Goal: Transaction & Acquisition: Purchase product/service

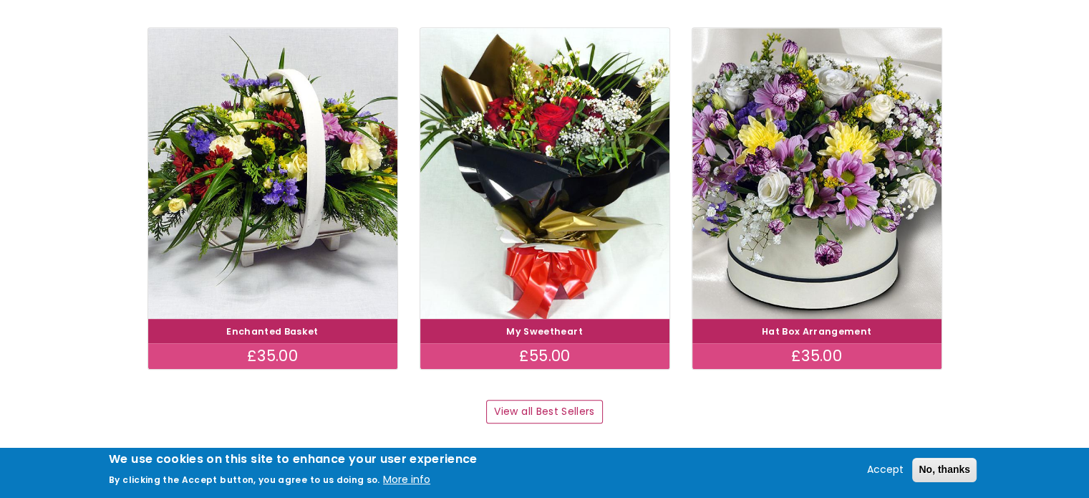
scroll to position [839, 0]
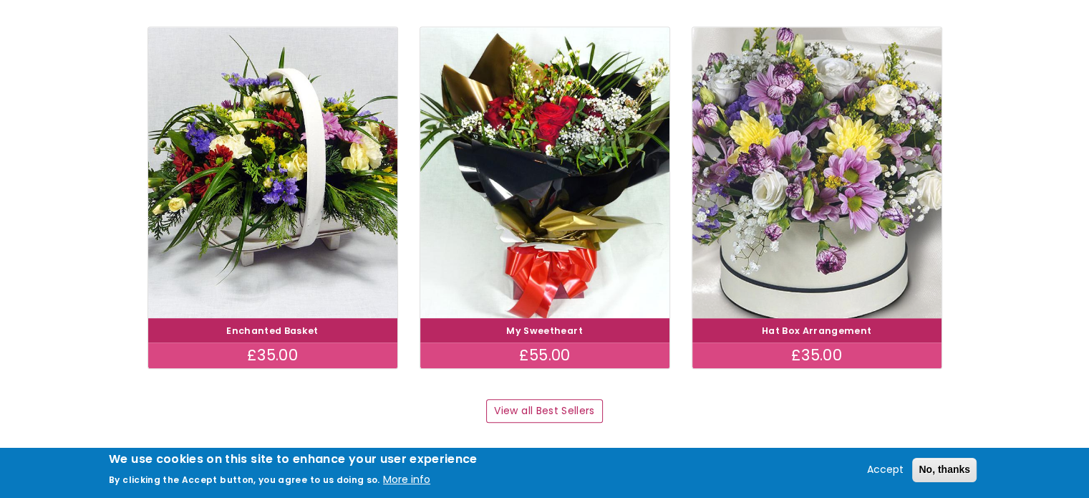
click at [779, 185] on img at bounding box center [817, 172] width 280 height 324
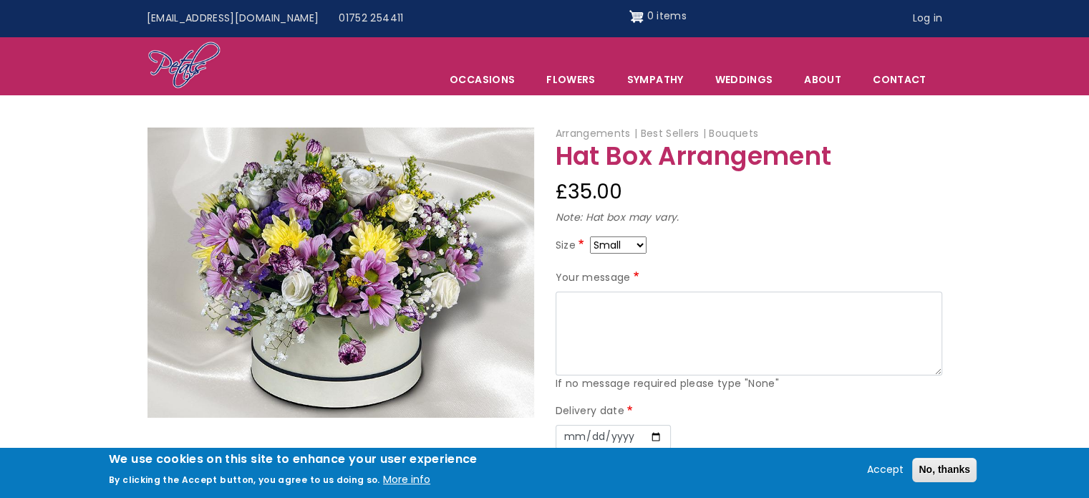
click at [639, 246] on select "Small Medium Large" at bounding box center [618, 244] width 57 height 17
select select "10"
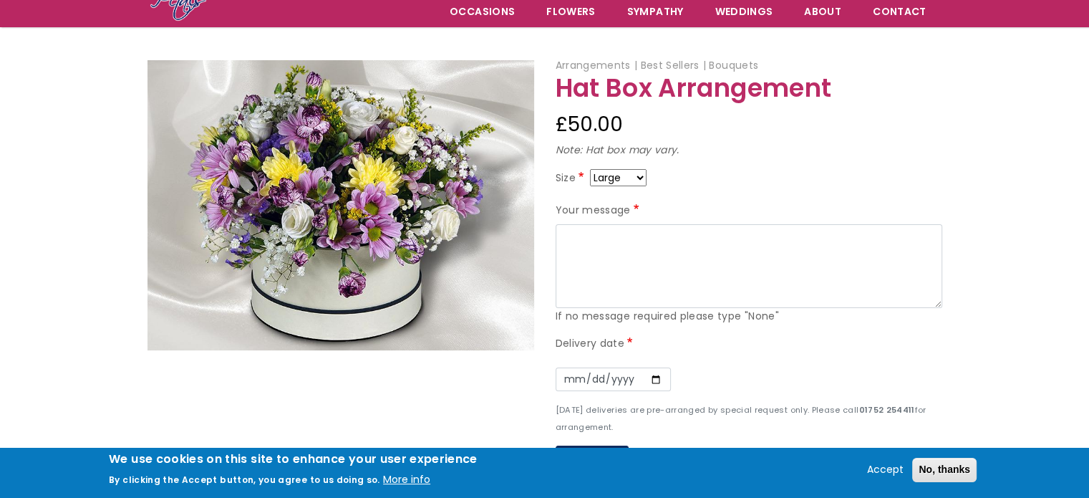
scroll to position [132, 0]
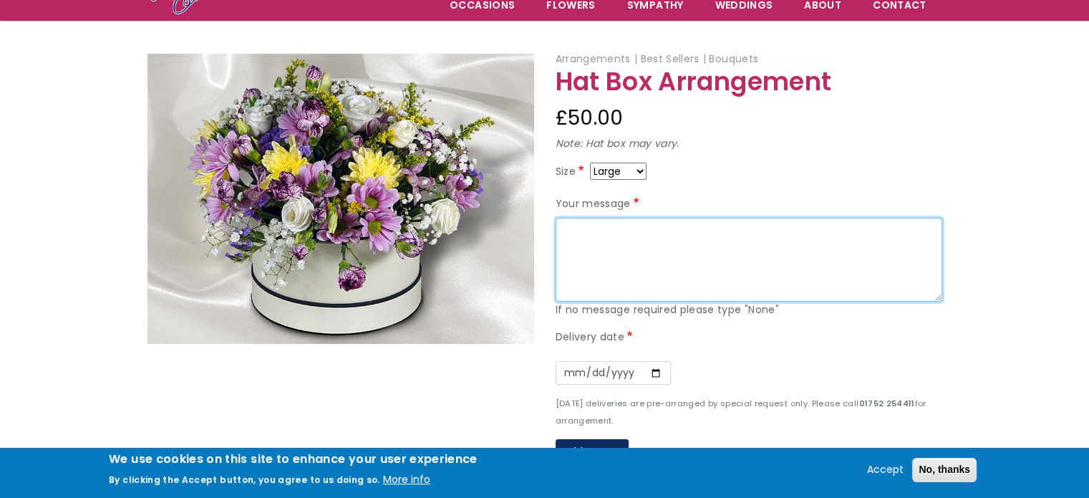
click at [563, 238] on textarea "Your message" at bounding box center [749, 260] width 387 height 84
click at [561, 226] on textarea "Happy birthday Mum - we hope you have an amazing day. From Judy & Carl" at bounding box center [749, 260] width 387 height 84
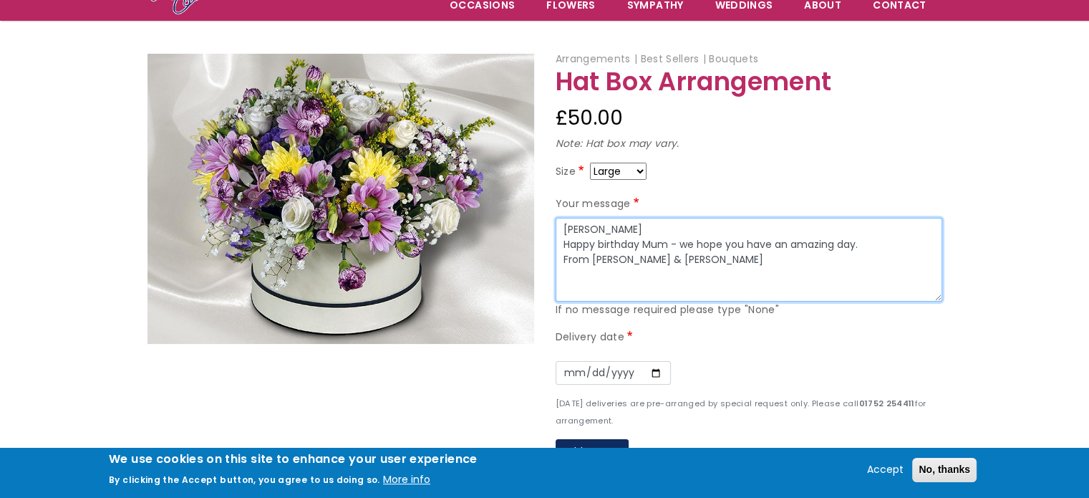
click at [619, 231] on textarea "Larraine Happy birthday Mum - we hope you have an amazing day. From Judy & Carl" at bounding box center [749, 260] width 387 height 84
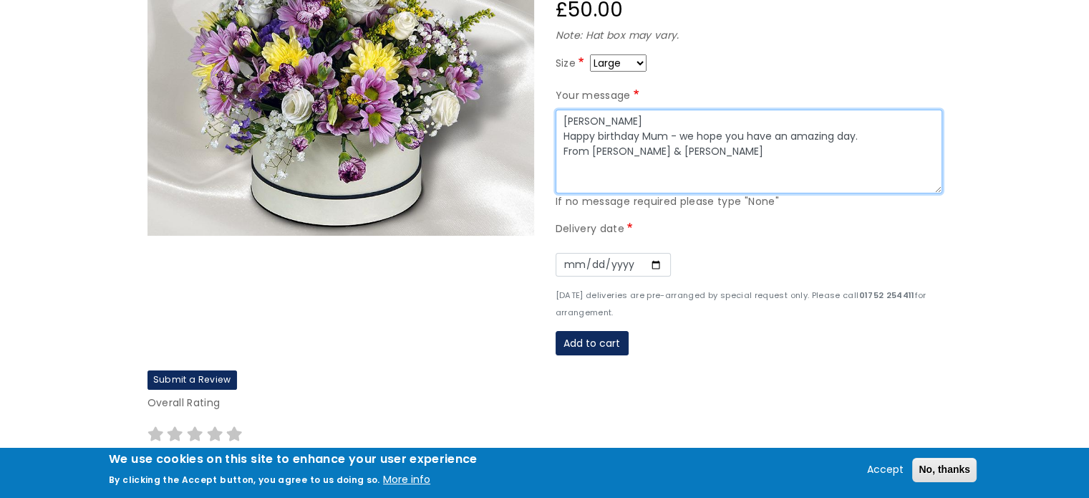
scroll to position [241, 0]
type textarea "Larraine Tullett Happy birthday Mum - we hope you have an amazing day. From Jud…"
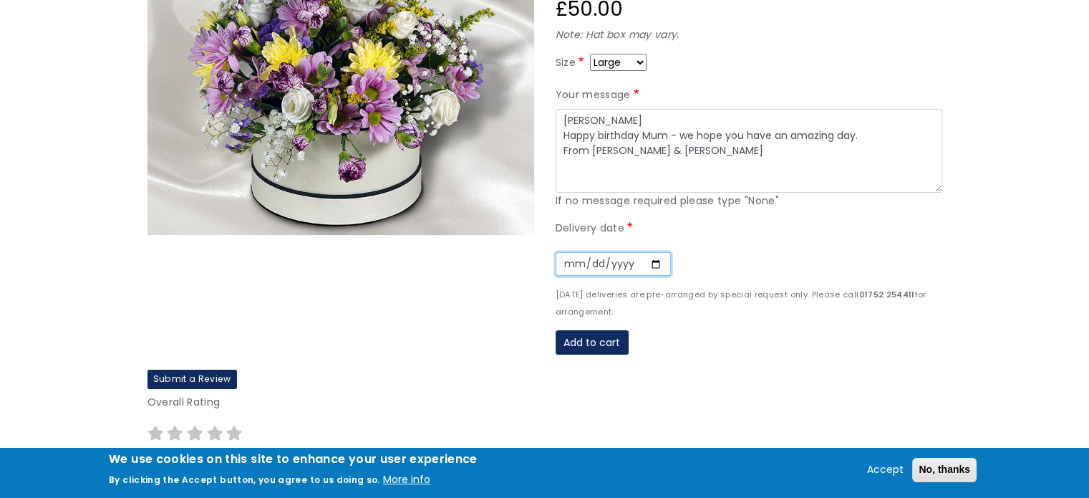
click at [606, 271] on input "Date" at bounding box center [613, 264] width 115 height 24
click at [638, 266] on input "Date" at bounding box center [613, 264] width 115 height 24
click at [644, 264] on input "Date" at bounding box center [613, 264] width 115 height 24
type input "2025-08-30"
click at [595, 341] on button "Add to cart" at bounding box center [592, 342] width 73 height 24
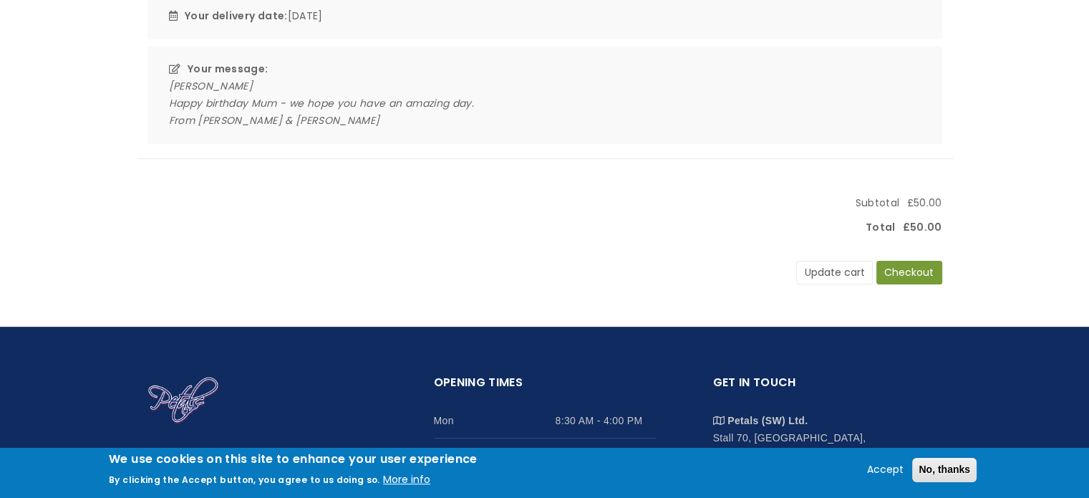
scroll to position [366, 0]
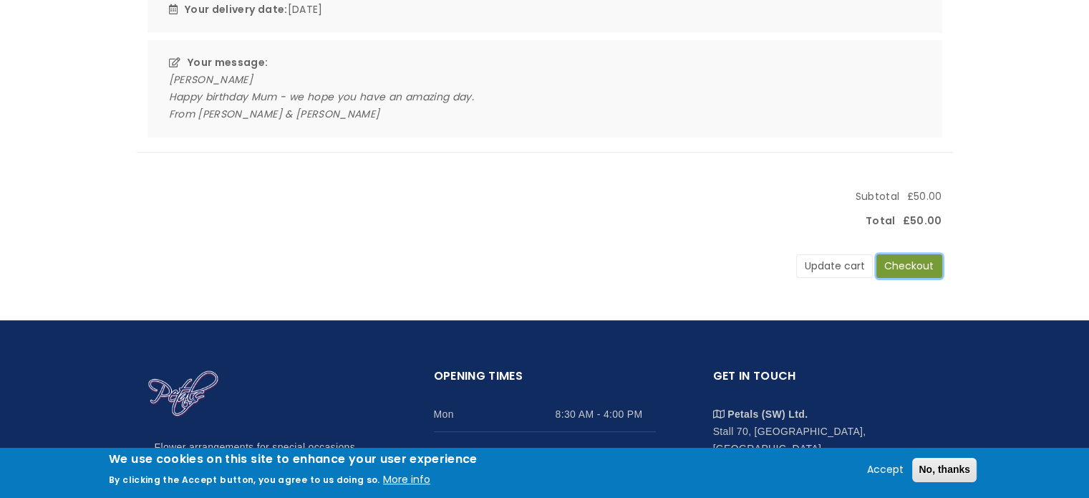
click at [915, 264] on button "Checkout" at bounding box center [909, 266] width 66 height 24
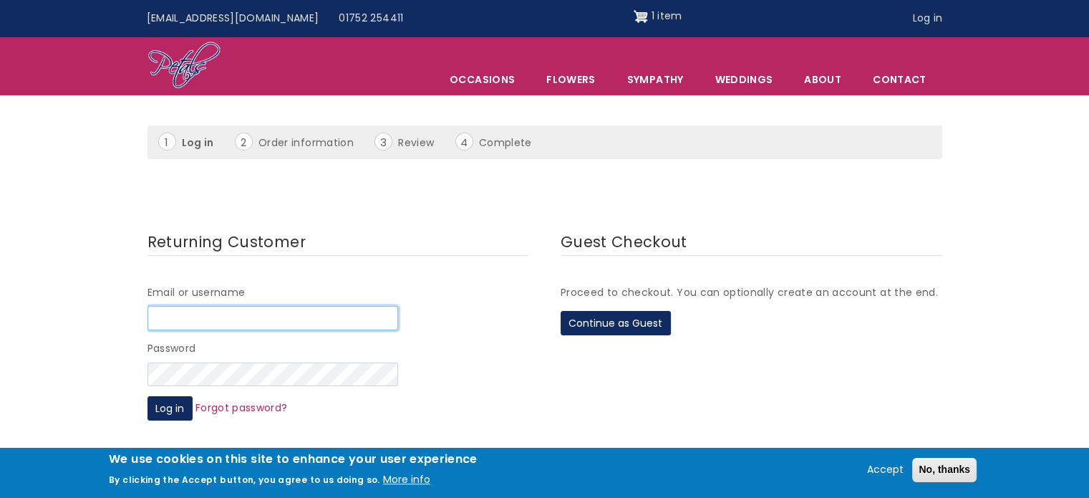
click at [233, 310] on input "Email or username" at bounding box center [273, 318] width 251 height 24
type input "judychristie34@gmail.com"
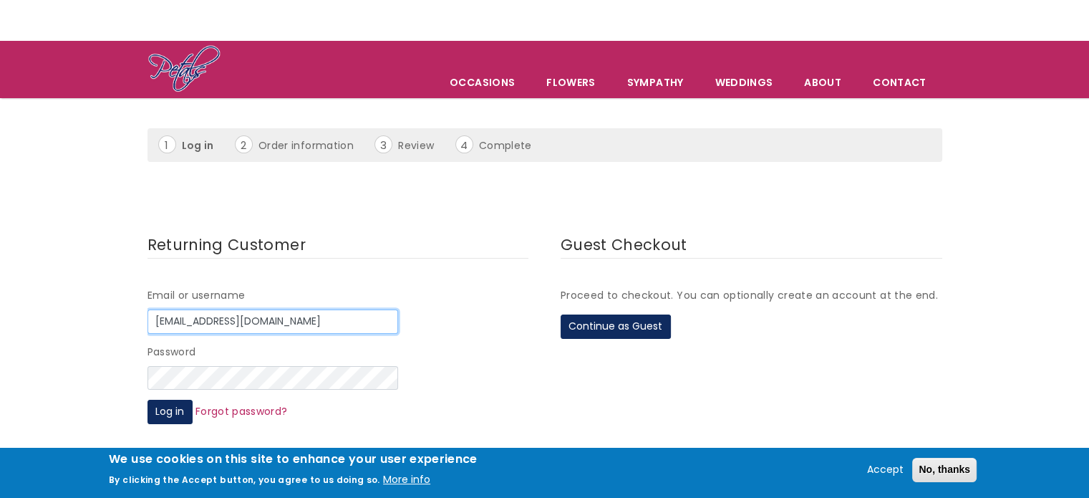
scroll to position [54, 0]
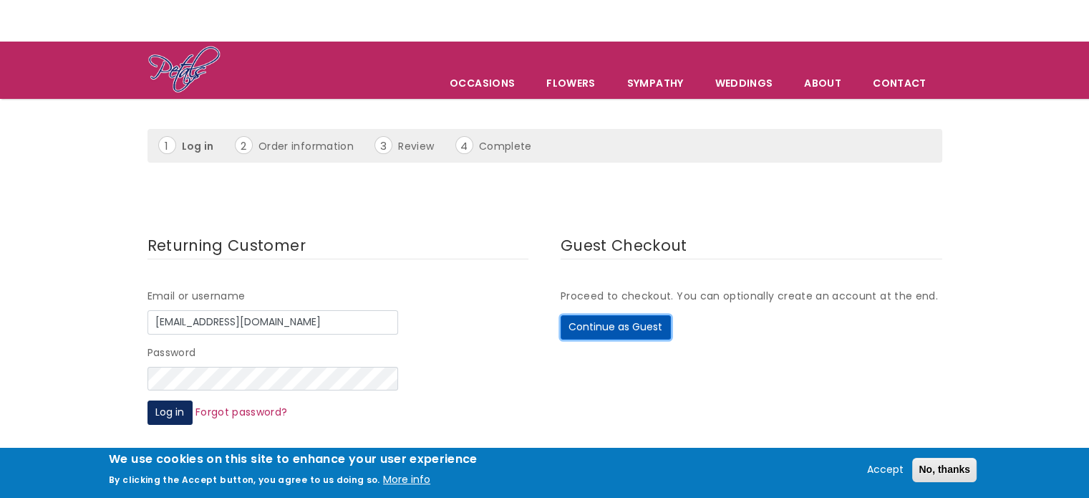
click at [621, 328] on button "Continue as Guest" at bounding box center [616, 327] width 110 height 24
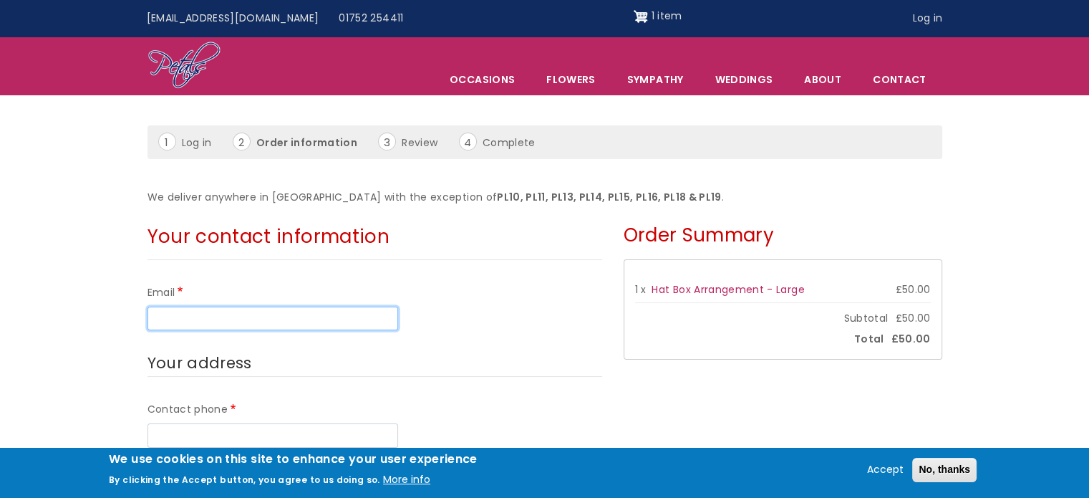
click at [193, 326] on input "Email" at bounding box center [273, 318] width 251 height 24
type input "[EMAIL_ADDRESS][DOMAIN_NAME]"
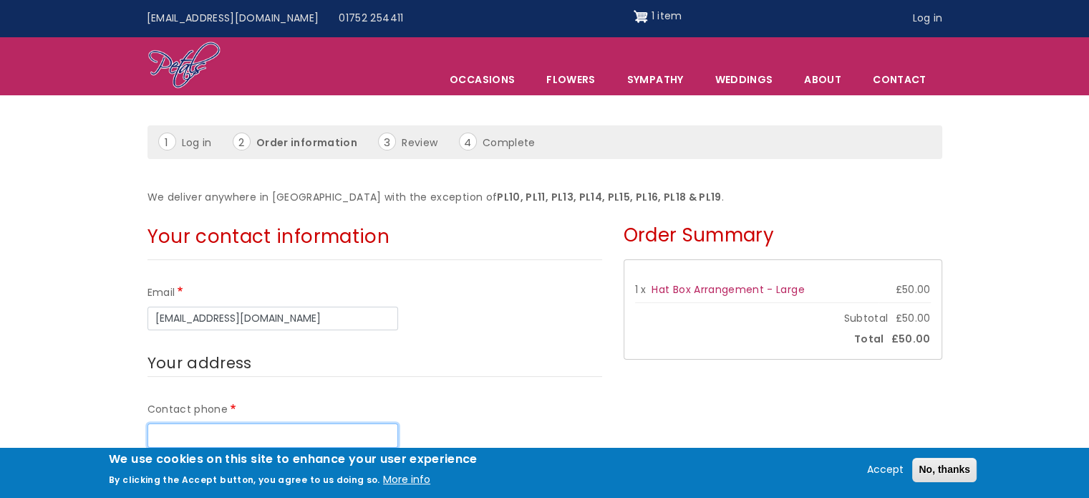
type input "0211216869"
select select "NZ"
type input "Judy"
type input "Christie"
type input "27 Victory Road"
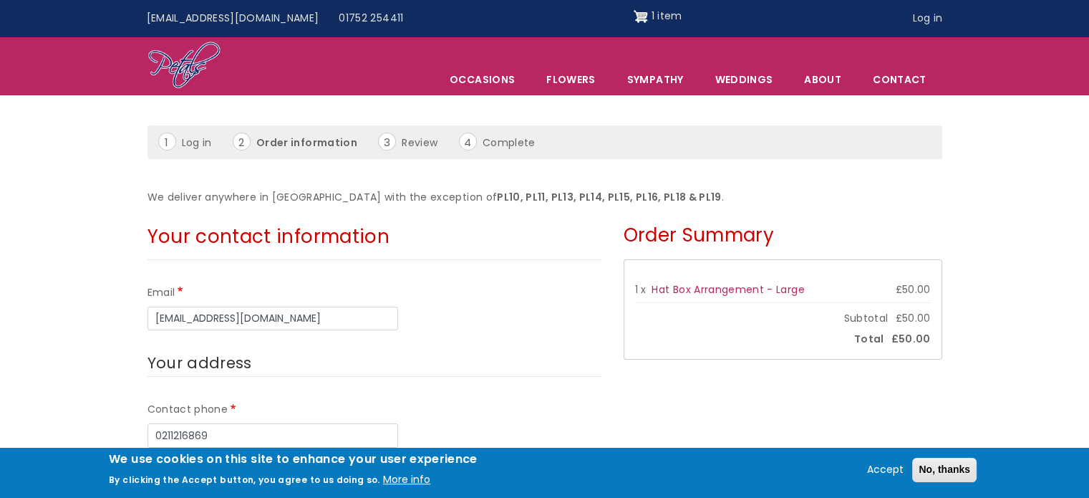
type input "Laingholm"
type input "Auckland"
type input "0604"
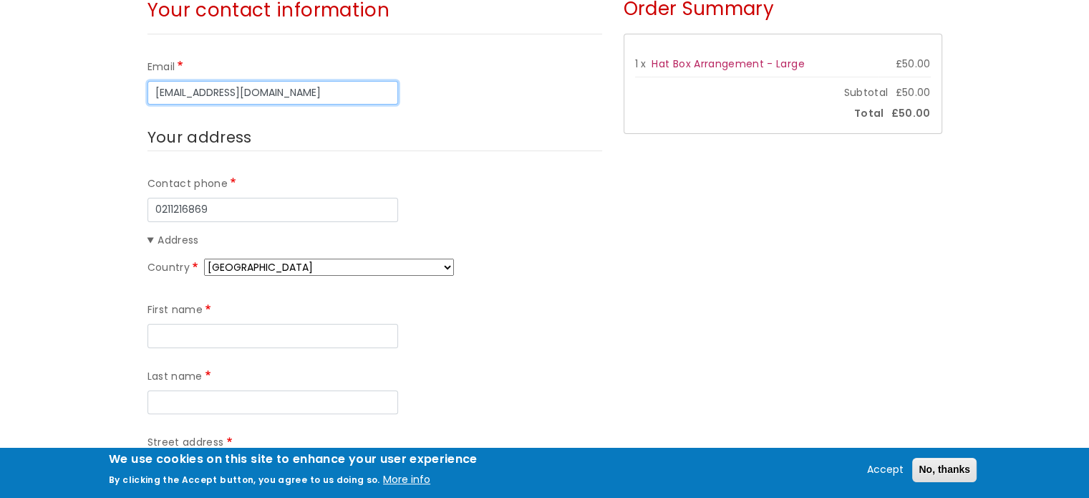
scroll to position [283, 0]
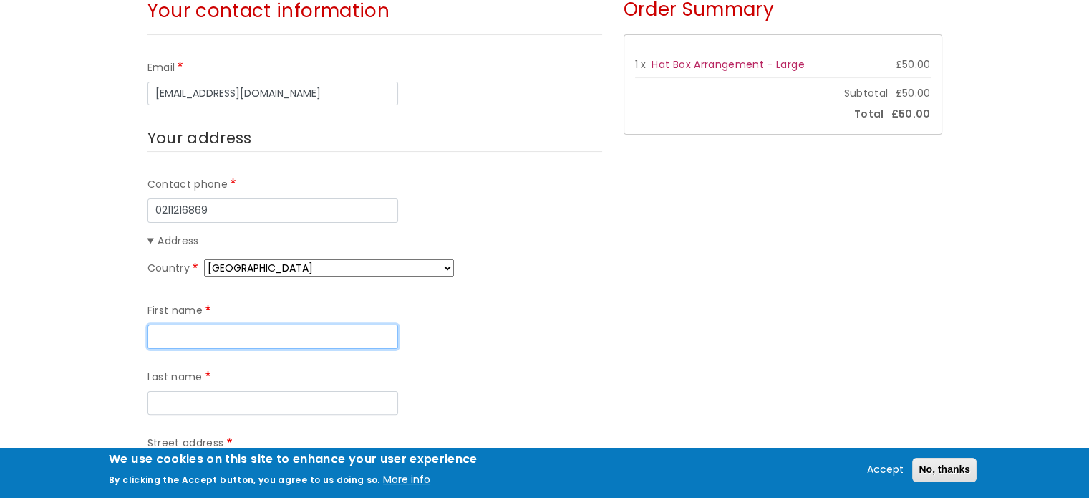
click at [190, 343] on input "First name" at bounding box center [273, 336] width 251 height 24
type input "Judy"
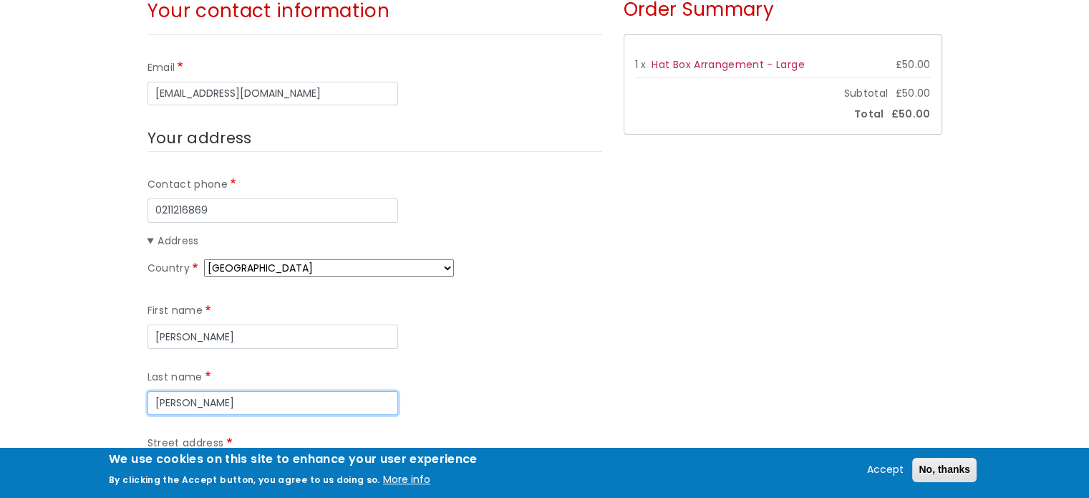
type input "Christie"
click at [175, 457] on input "Street address" at bounding box center [273, 469] width 251 height 24
type input "27 Victory Road"
type input "Laingholm"
type input "Auckland"
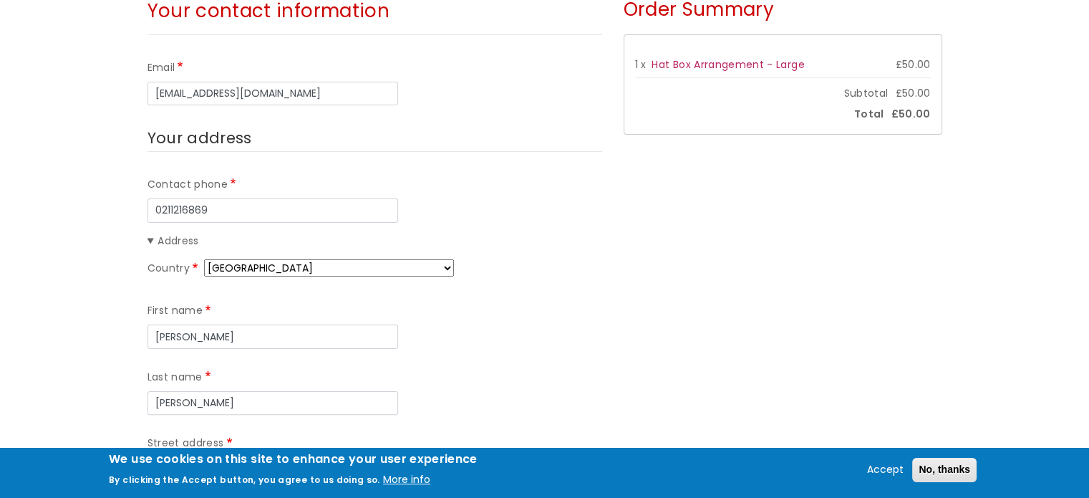
type input "0604"
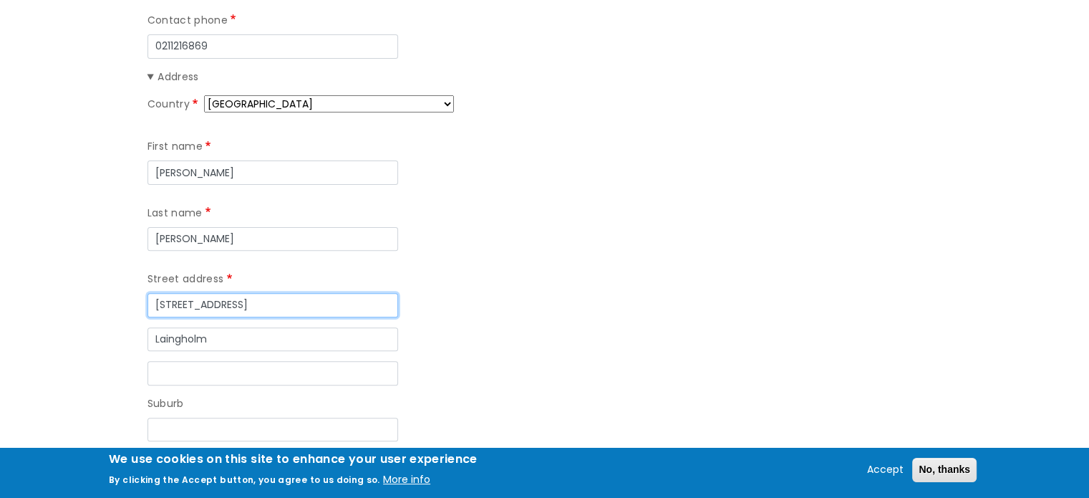
scroll to position [458, 0]
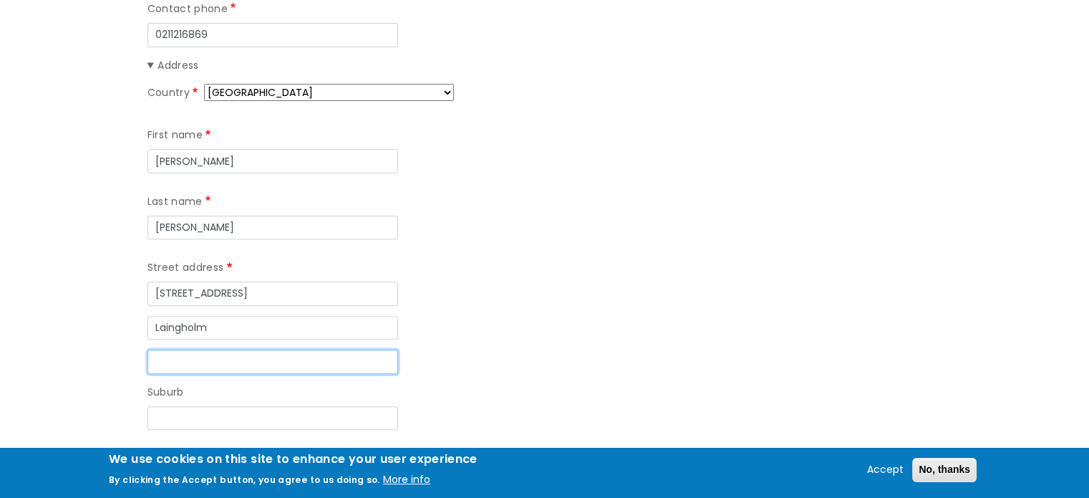
click at [192, 349] on input "Street address line 3" at bounding box center [273, 361] width 251 height 24
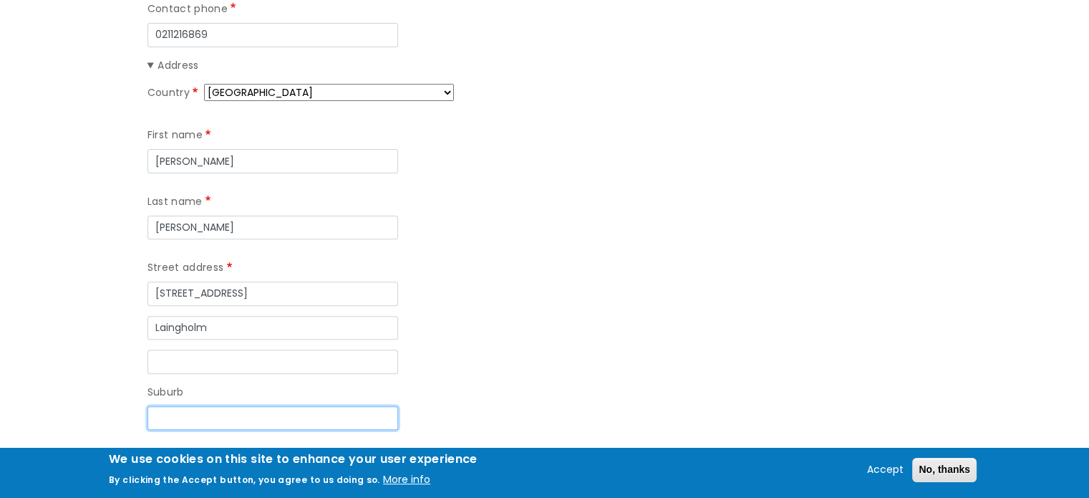
click at [185, 406] on input "Suburb" at bounding box center [273, 418] width 251 height 24
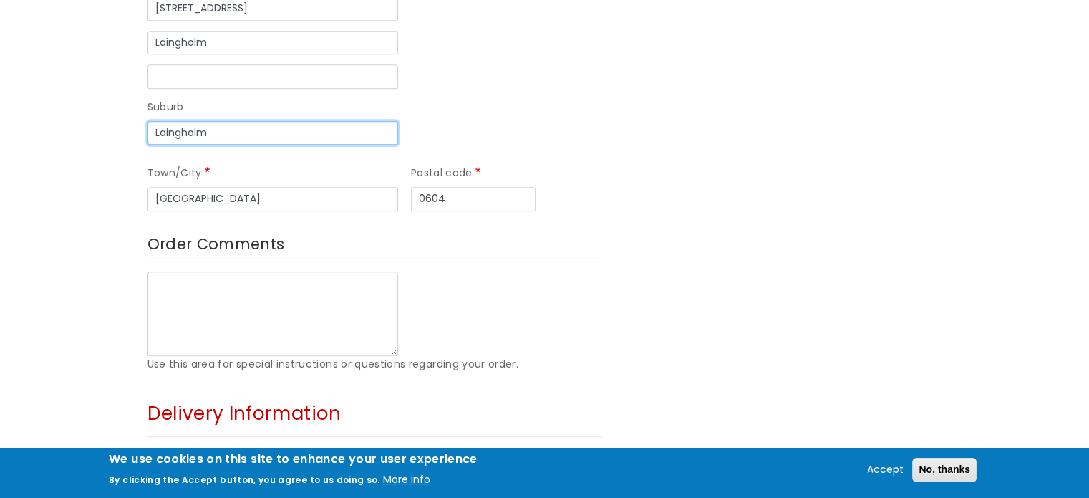
scroll to position [870, 0]
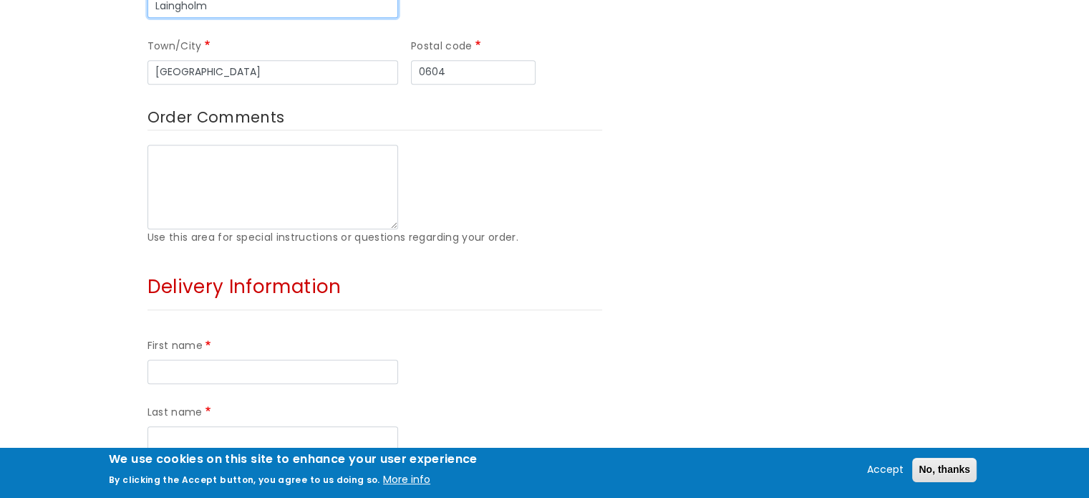
type input "Laingholm"
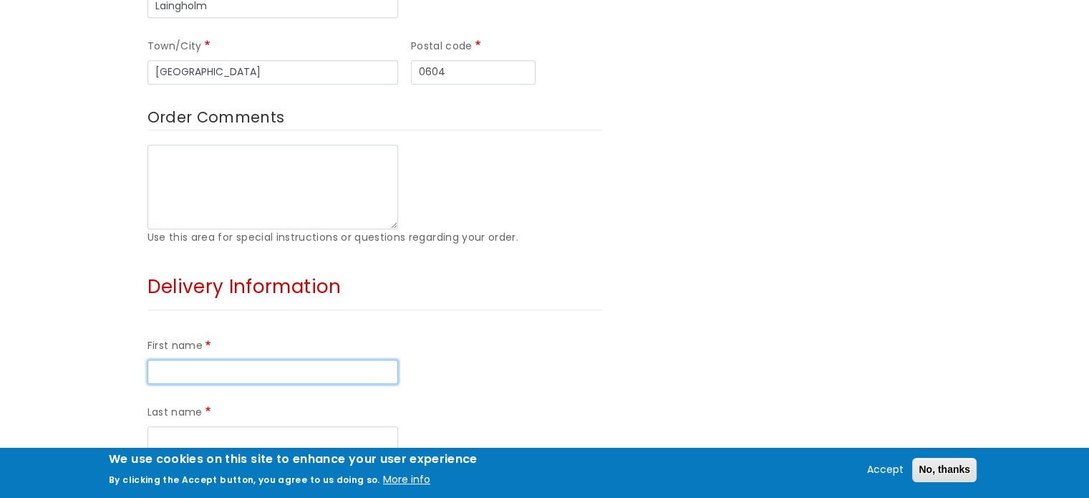
click at [201, 359] on input "First name" at bounding box center [273, 371] width 251 height 24
type input "Larraine"
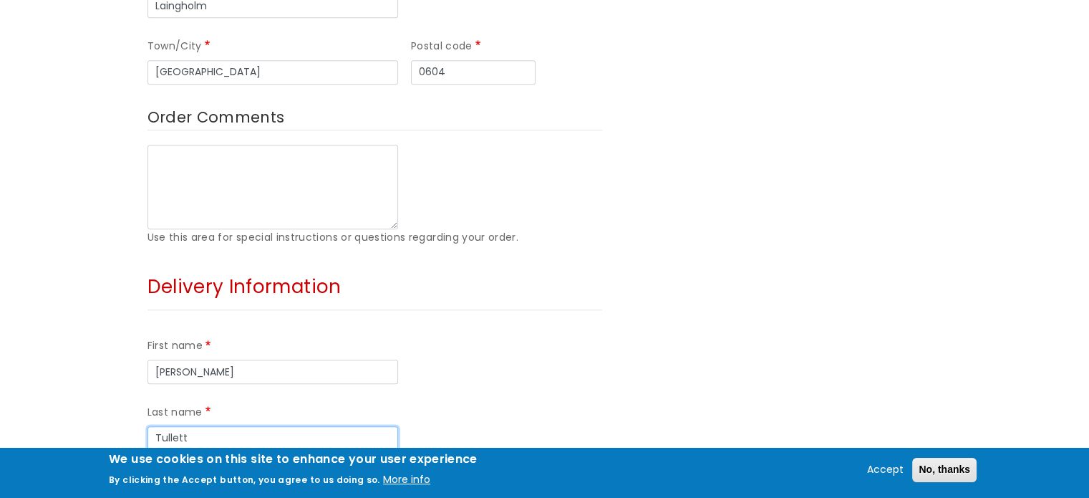
type input "Tullett"
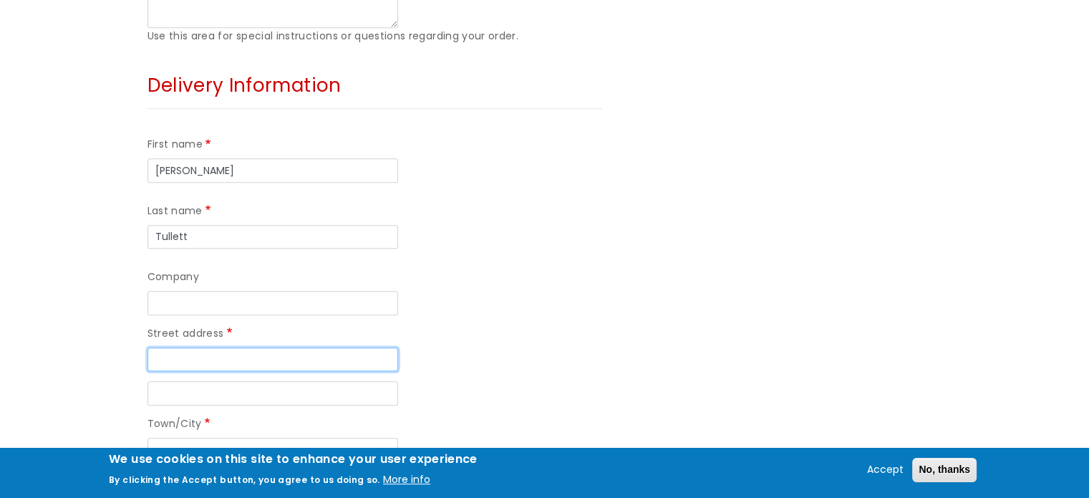
scroll to position [1071, 0]
type input "Apartment 28"
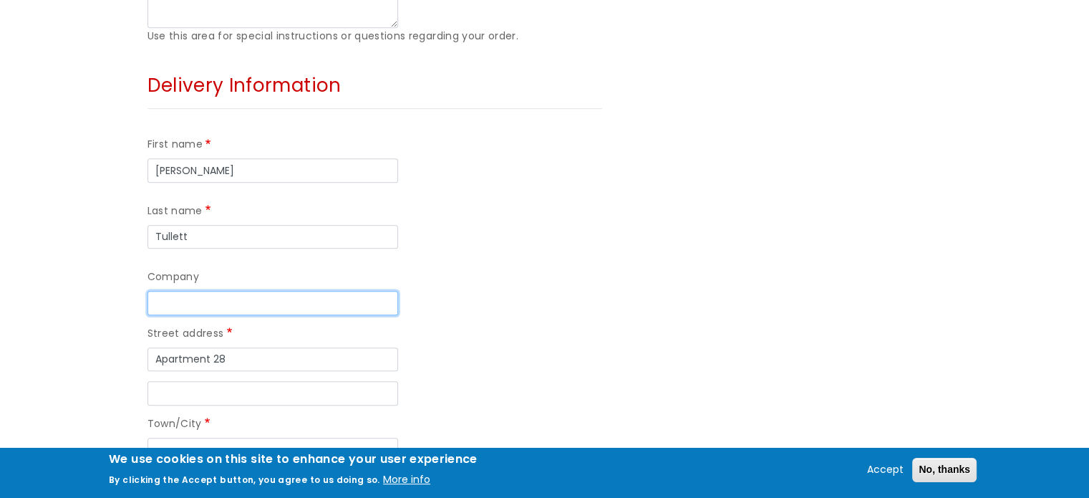
click at [186, 291] on input "Company" at bounding box center [273, 303] width 251 height 24
type input "Wesley Court"
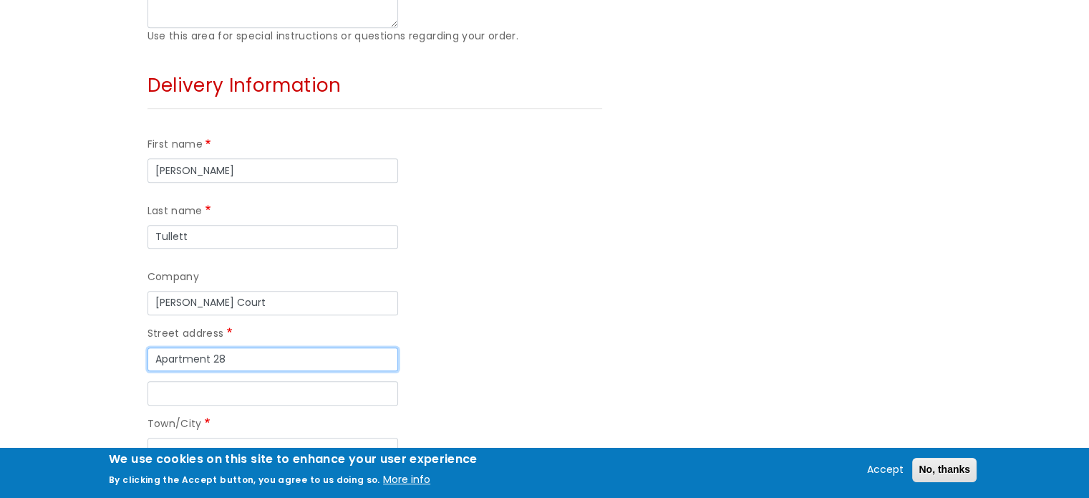
click at [236, 347] on input "Apartment 28" at bounding box center [273, 359] width 251 height 24
type input "Apartment 28, Wesley Court"
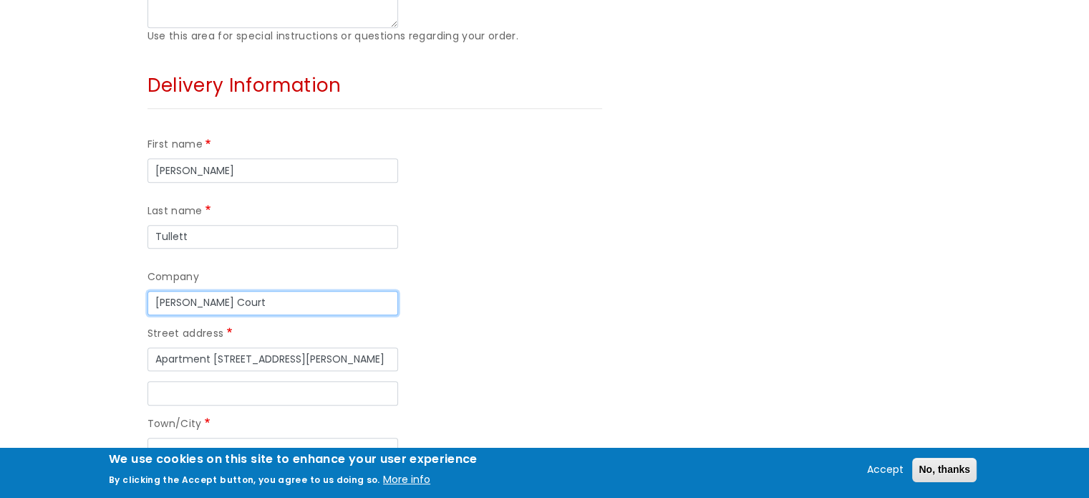
click at [229, 291] on input "Wesley Court" at bounding box center [273, 303] width 251 height 24
type input "W"
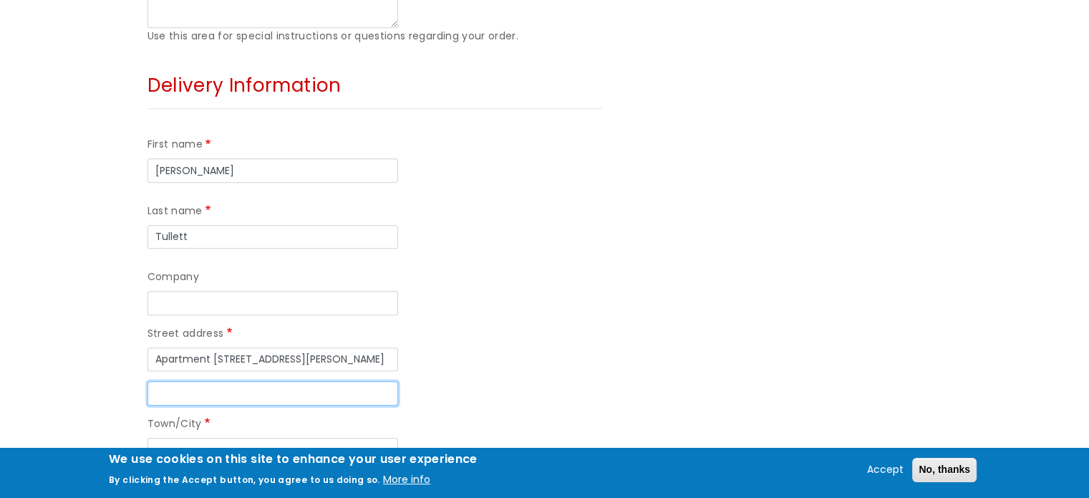
click at [189, 381] on input "Street address line 2" at bounding box center [273, 393] width 251 height 24
type input "1 Millbay Road"
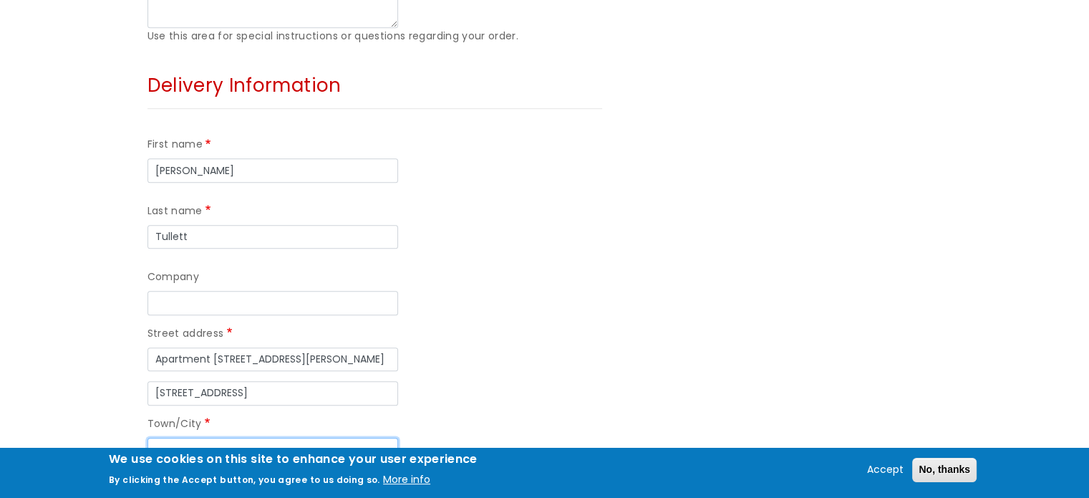
click at [164, 438] on input "Town/City" at bounding box center [273, 450] width 251 height 24
type input "Plymouth"
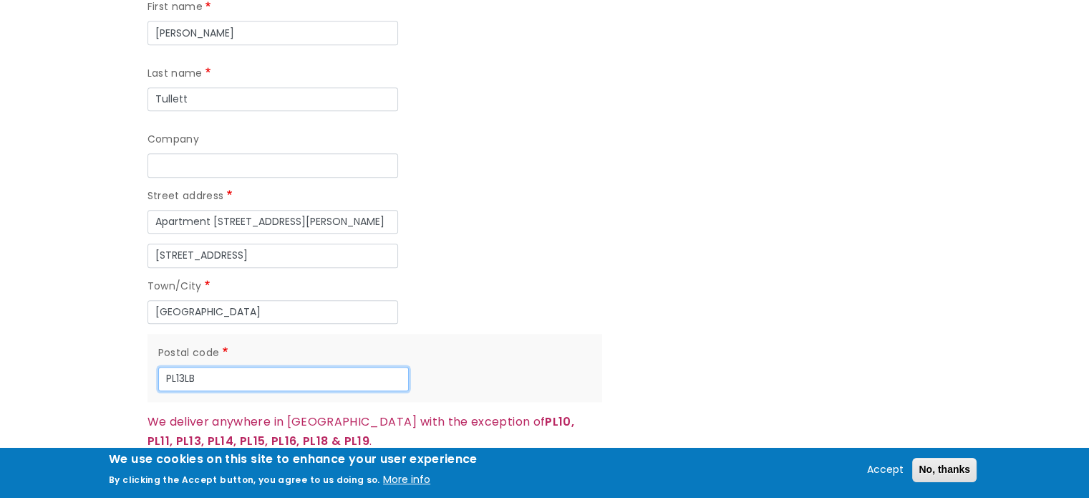
scroll to position [1209, 0]
type input "PL13LB"
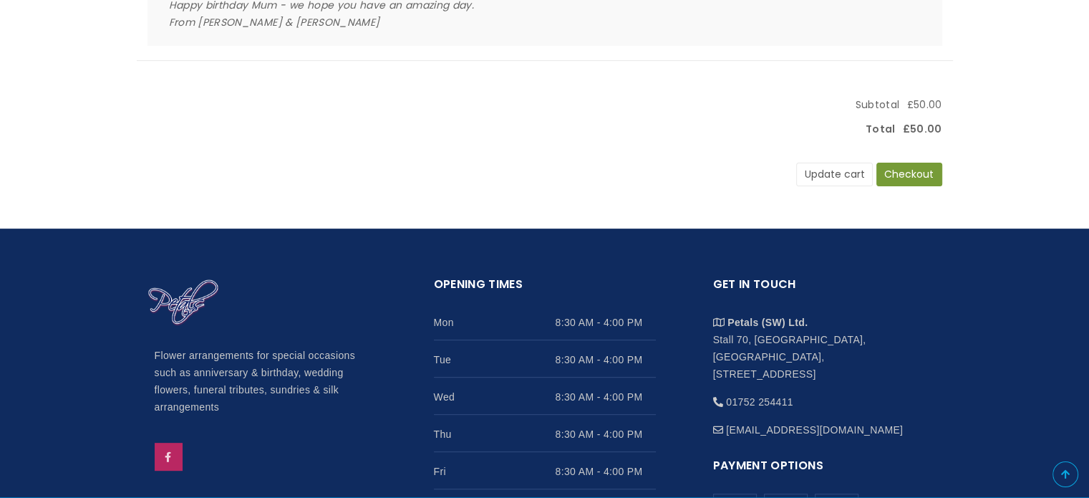
scroll to position [366, 0]
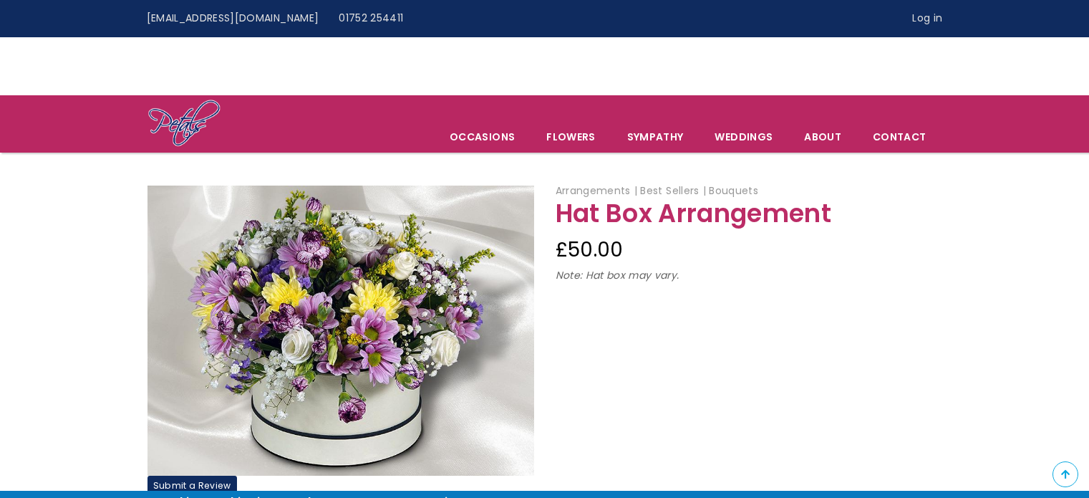
scroll to position [241, 0]
